Goal: Download file/media

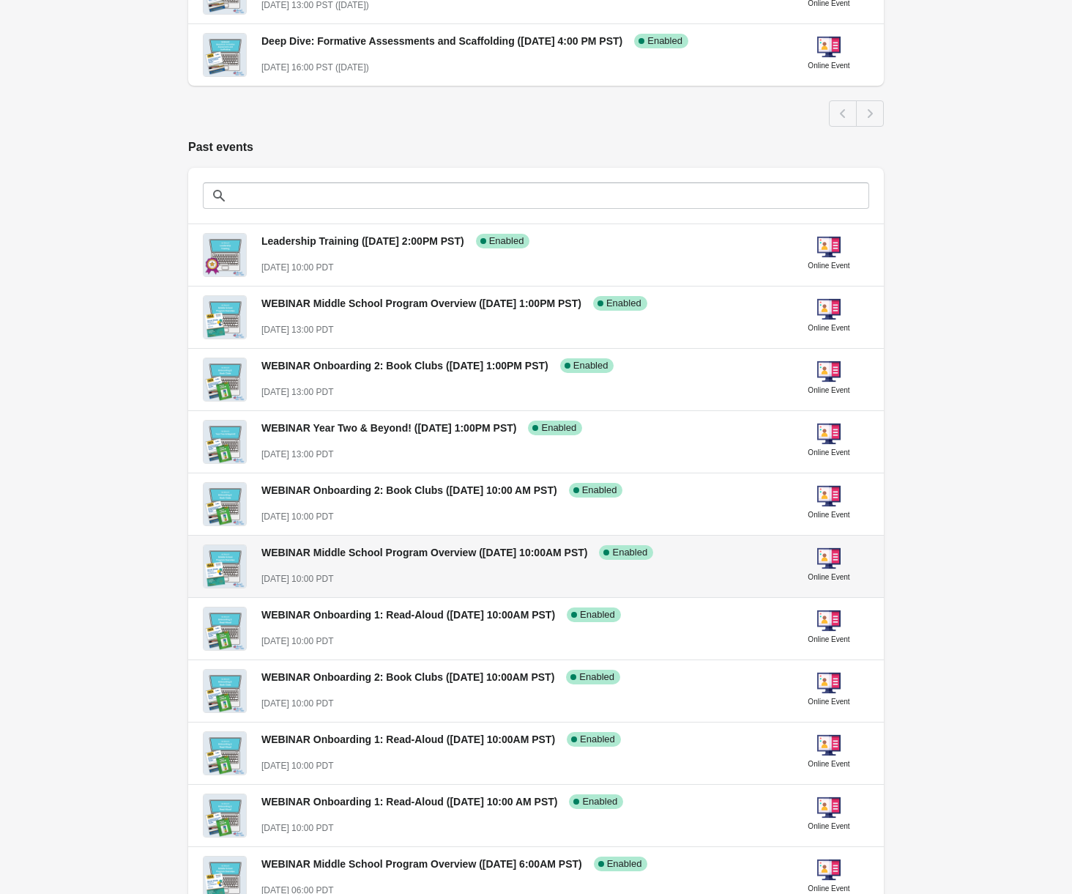
scroll to position [494, 0]
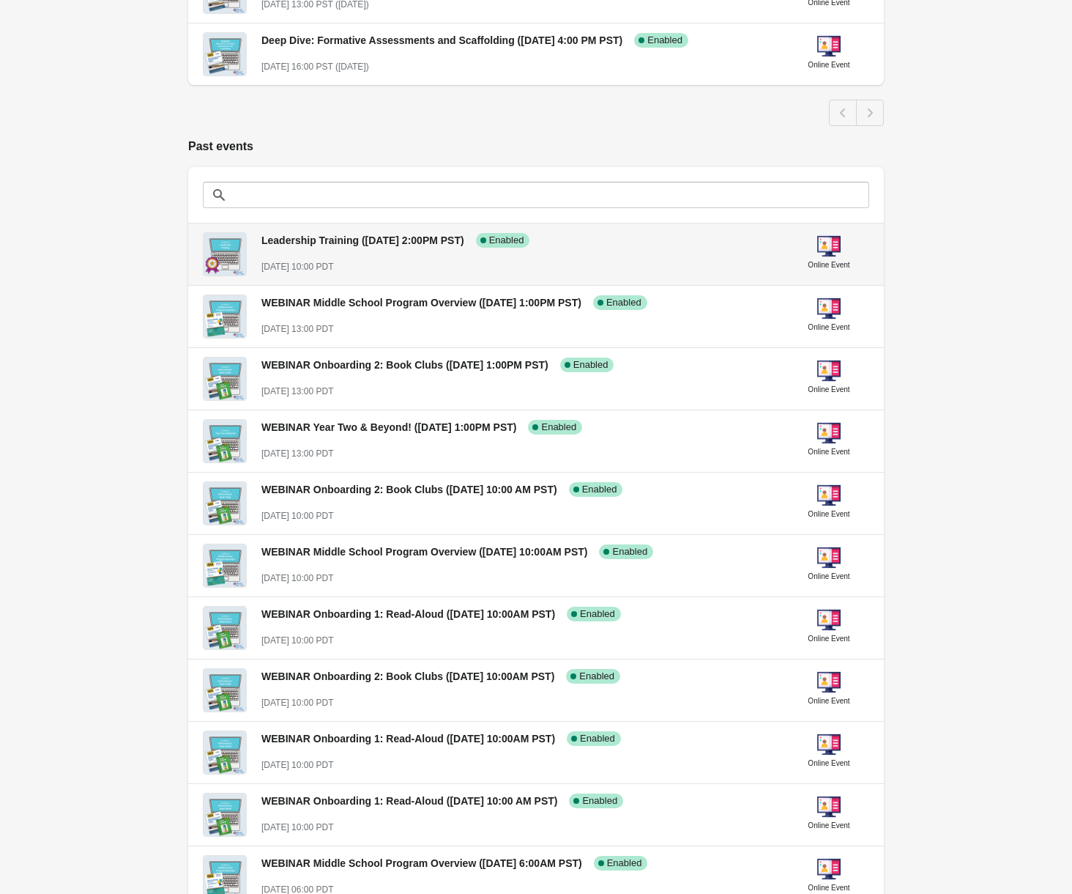
click at [376, 248] on div "Leadership Training ([DATE] 2:00PM PST) Success Complete Enabled [DATE] 10:00 P…" at bounding box center [519, 246] width 516 height 53
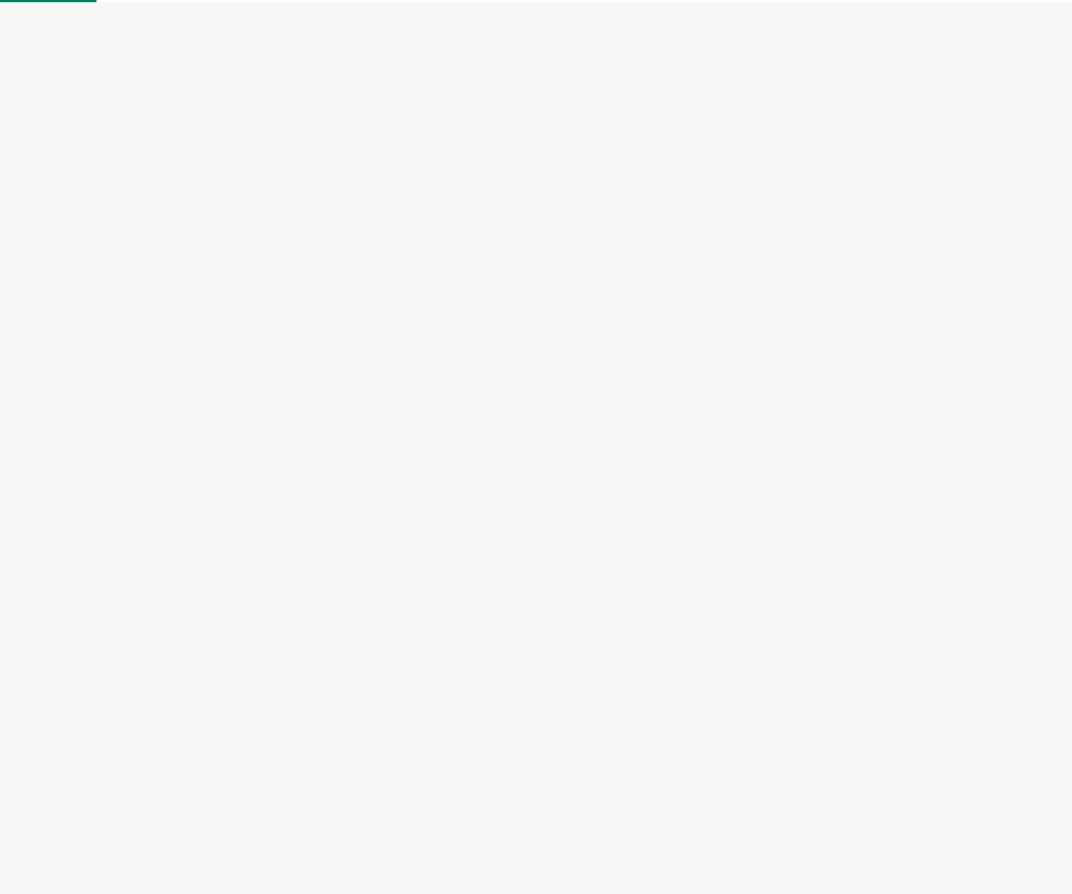
select select "US"
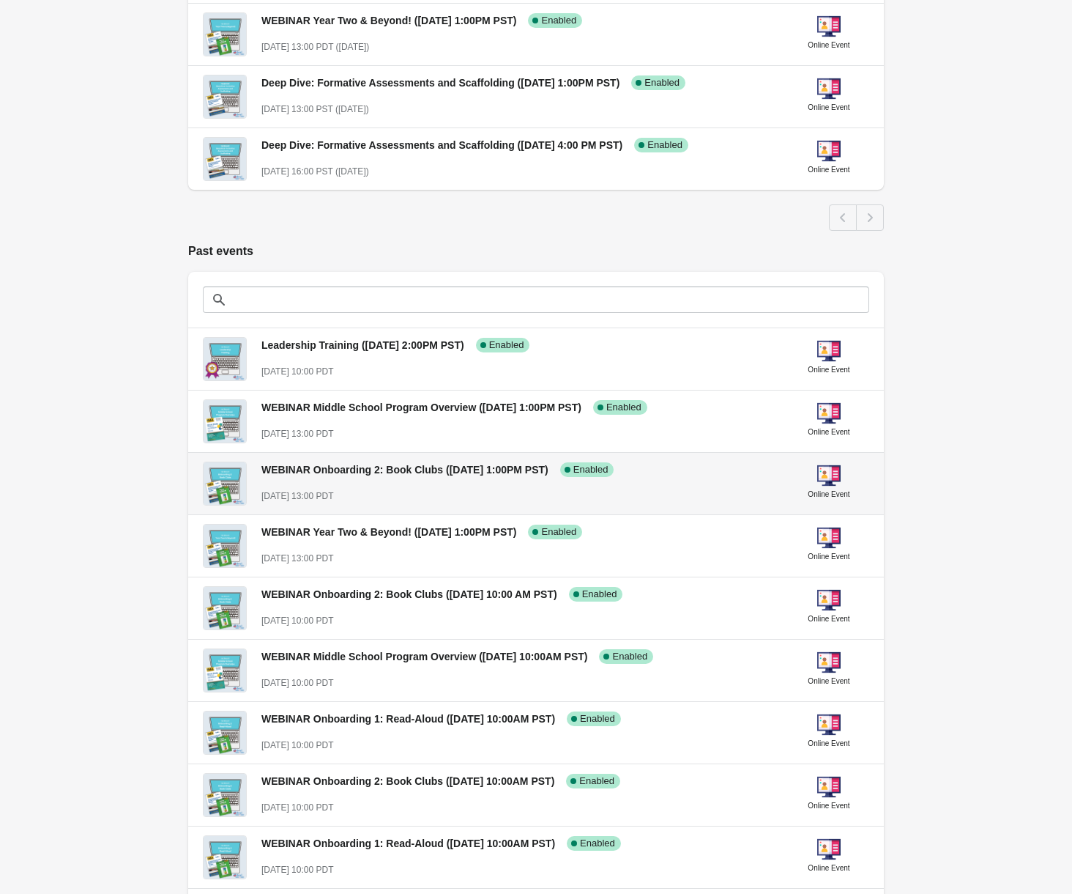
scroll to position [392, 0]
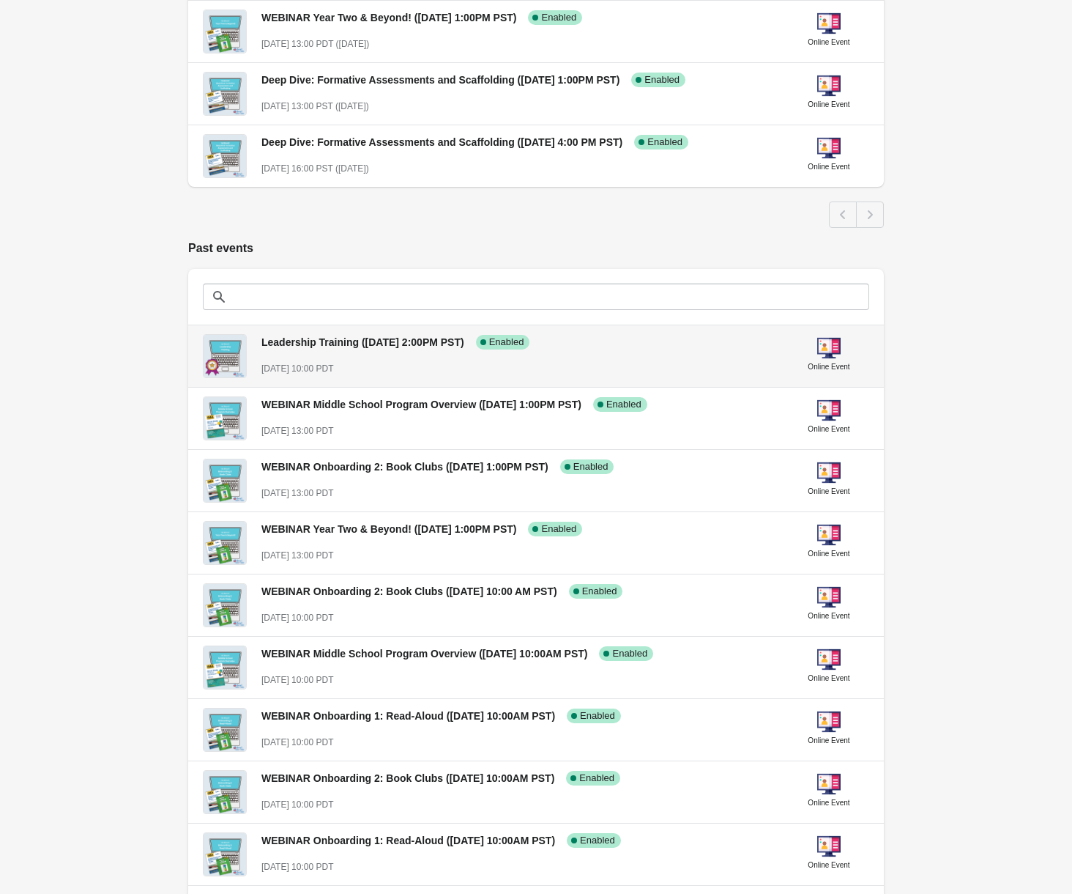
click at [322, 357] on div "Leadership Training ([DATE] 2:00PM PST) Success Complete Enabled [DATE] 10:00 P…" at bounding box center [519, 348] width 516 height 53
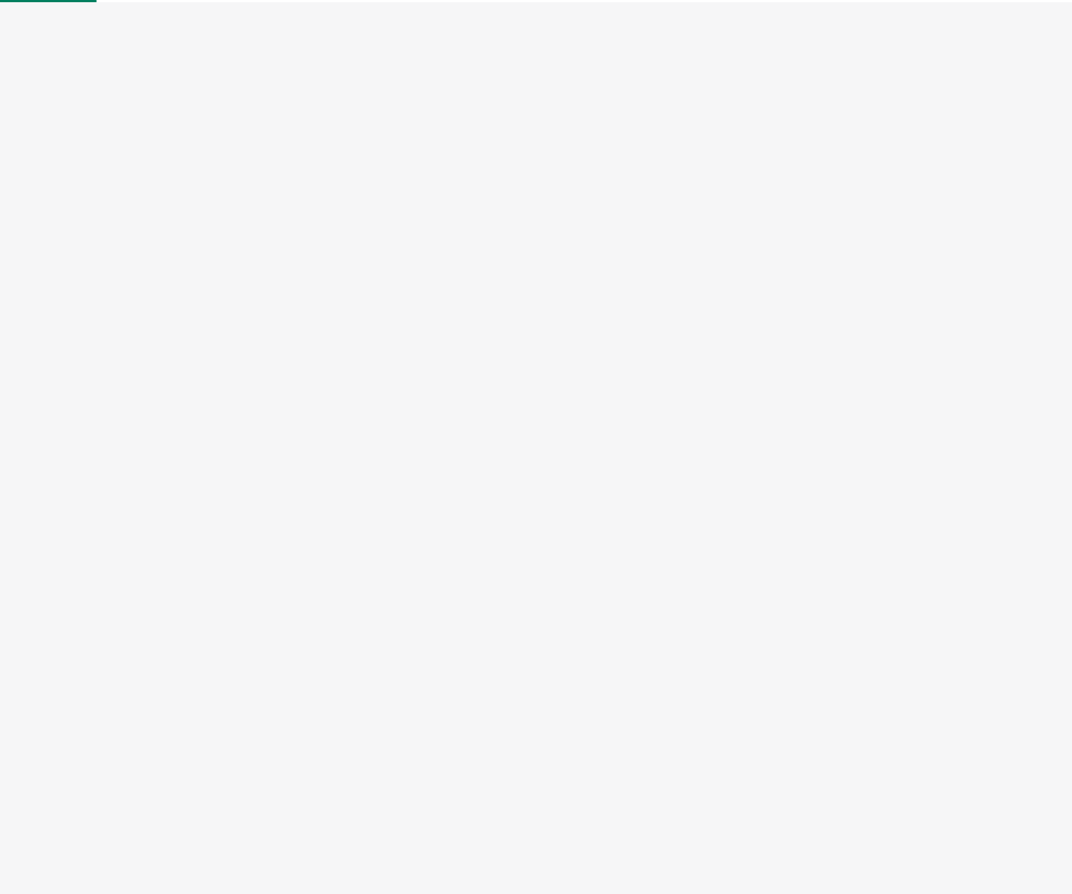
select select "US"
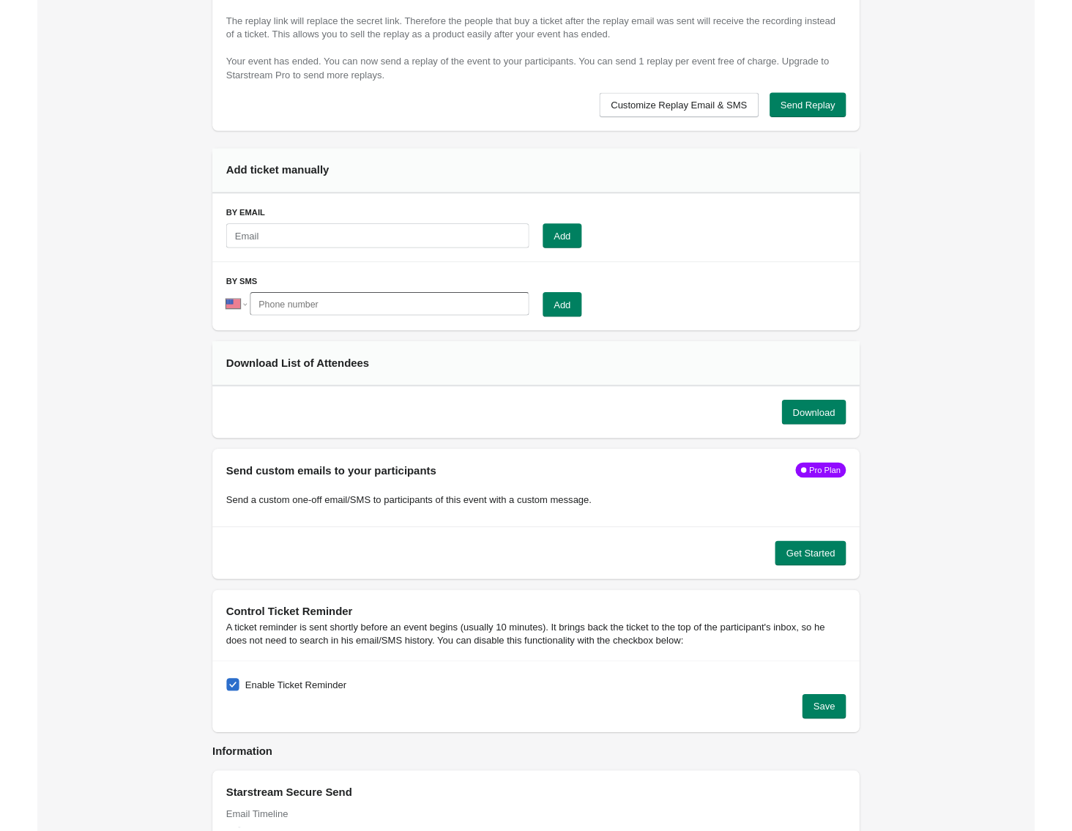
scroll to position [835, 0]
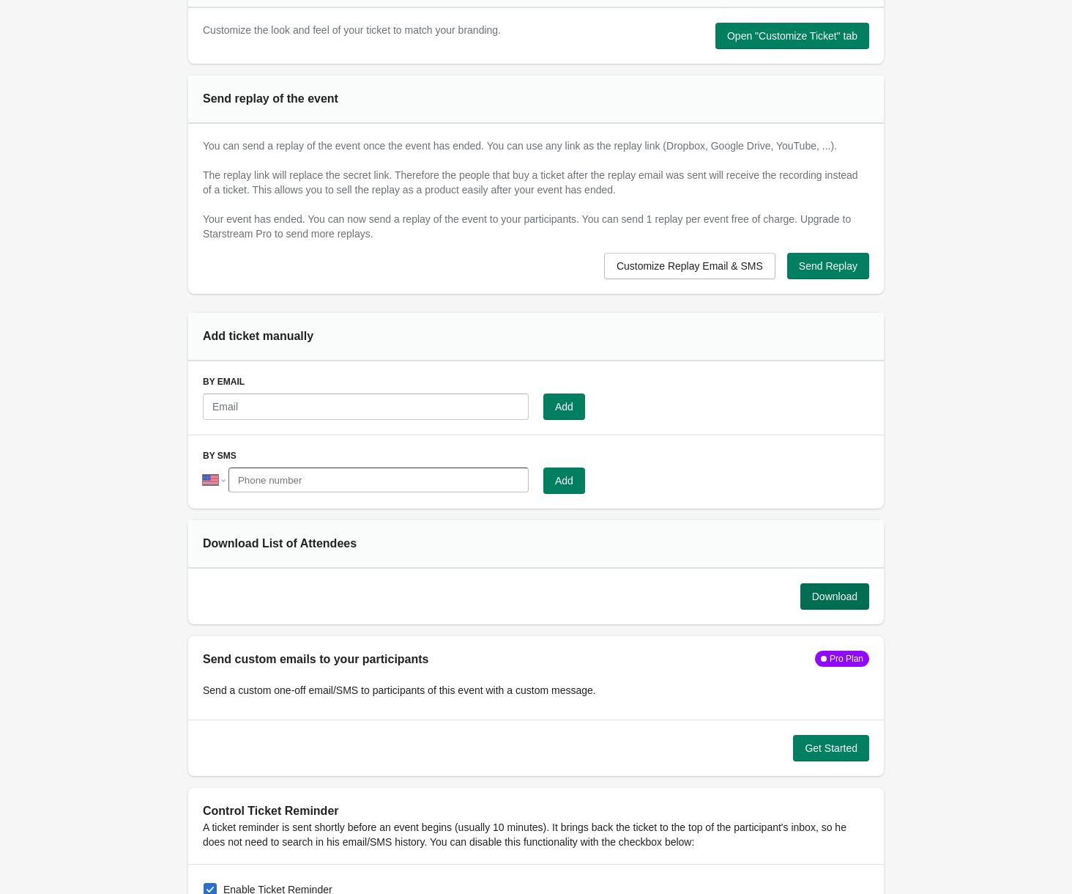
click at [818, 599] on span "Download" at bounding box center [834, 596] width 45 height 12
click at [993, 163] on div "Event details Enable event Event Customize Ticket Participants Event Customize …" at bounding box center [536, 391] width 1072 height 2452
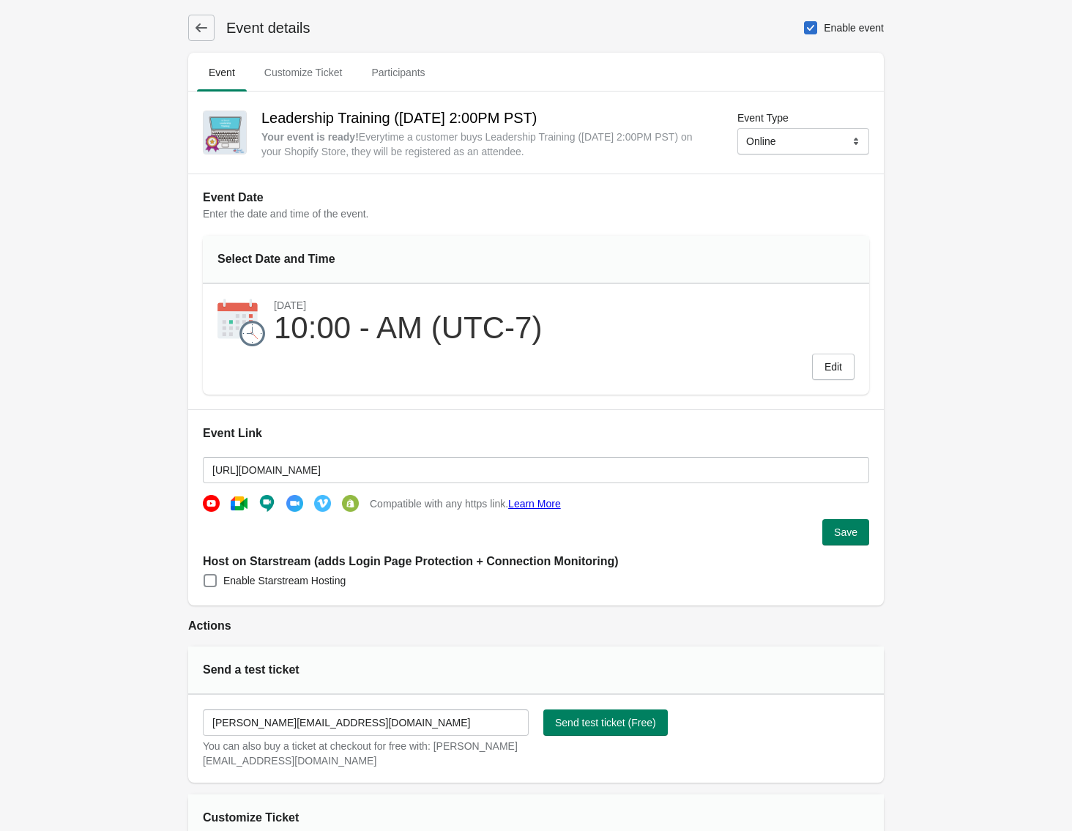
scroll to position [0, 0]
